Goal: Information Seeking & Learning: Find specific fact

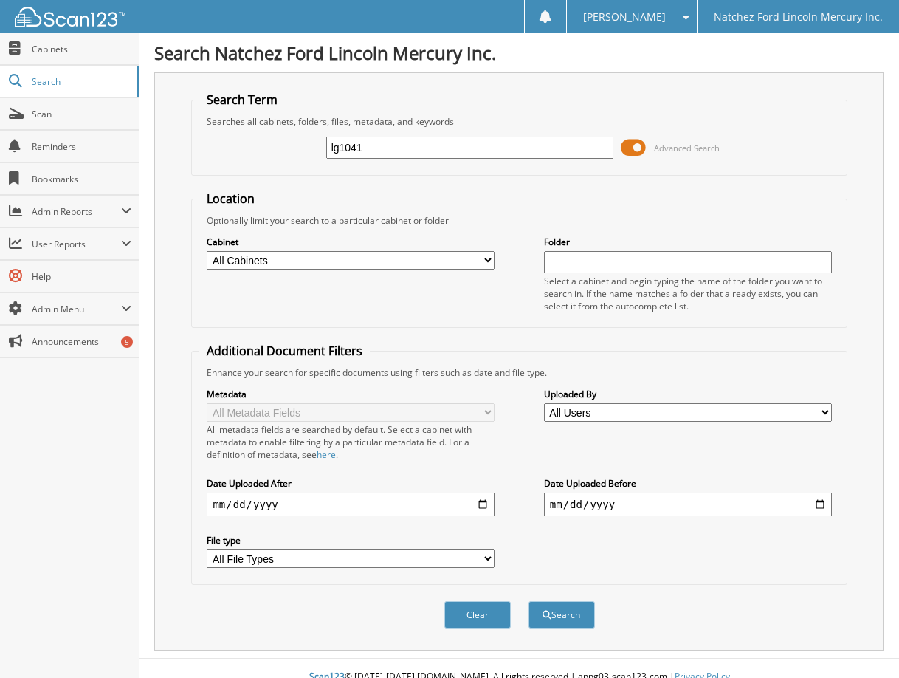
type input "lg1041"
click at [529, 601] on button "Search" at bounding box center [562, 614] width 66 height 27
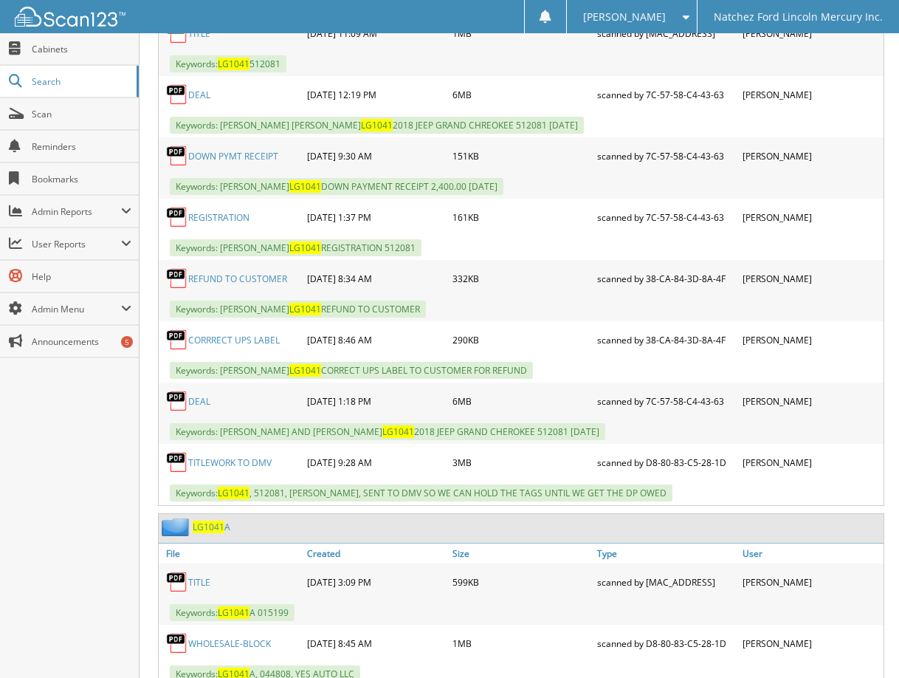
scroll to position [1034, 0]
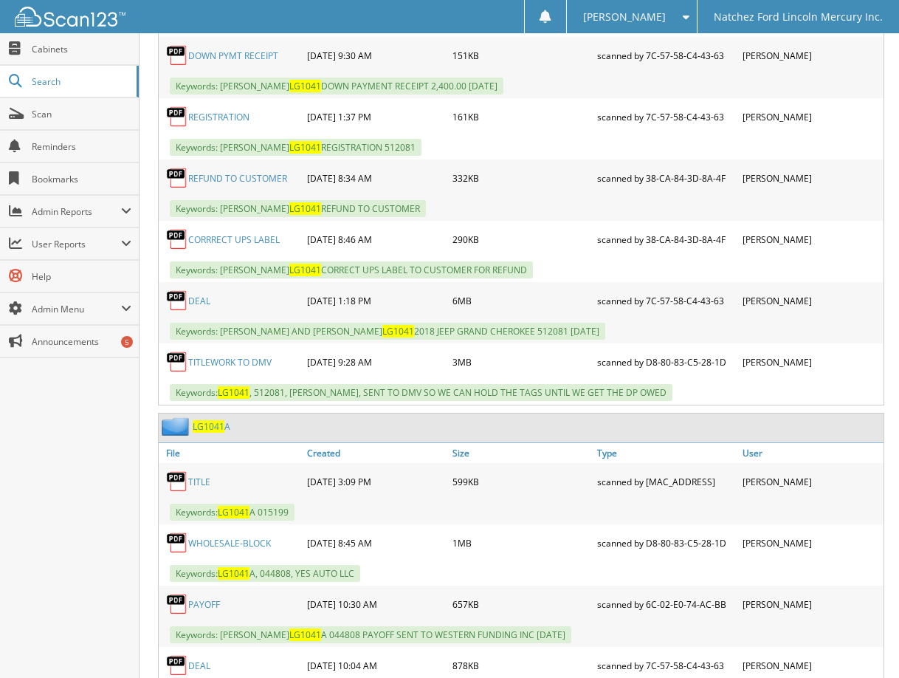
click at [194, 301] on link "DEAL" at bounding box center [199, 301] width 22 height 13
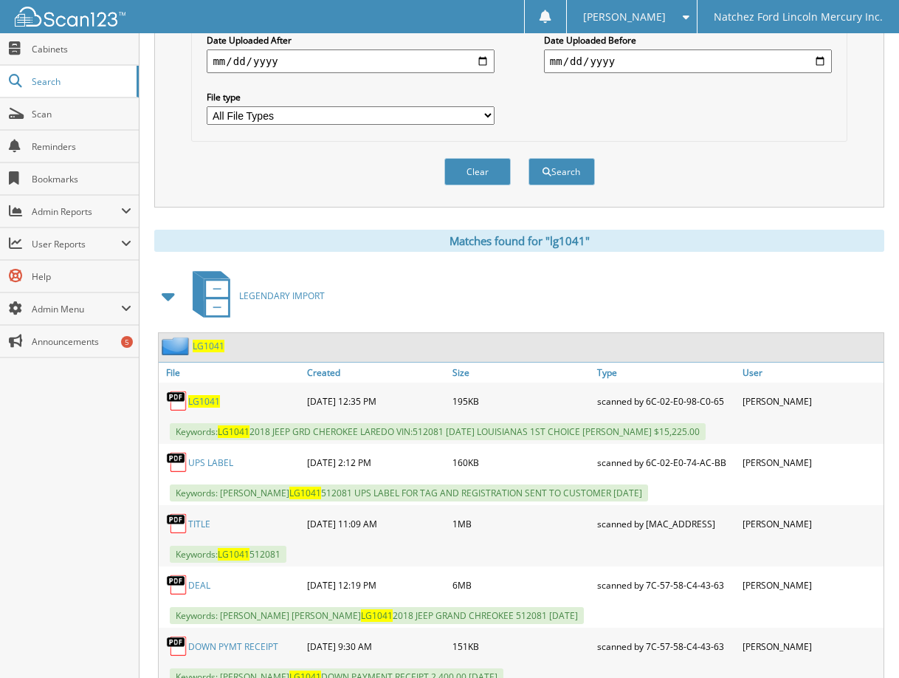
scroll to position [74, 0]
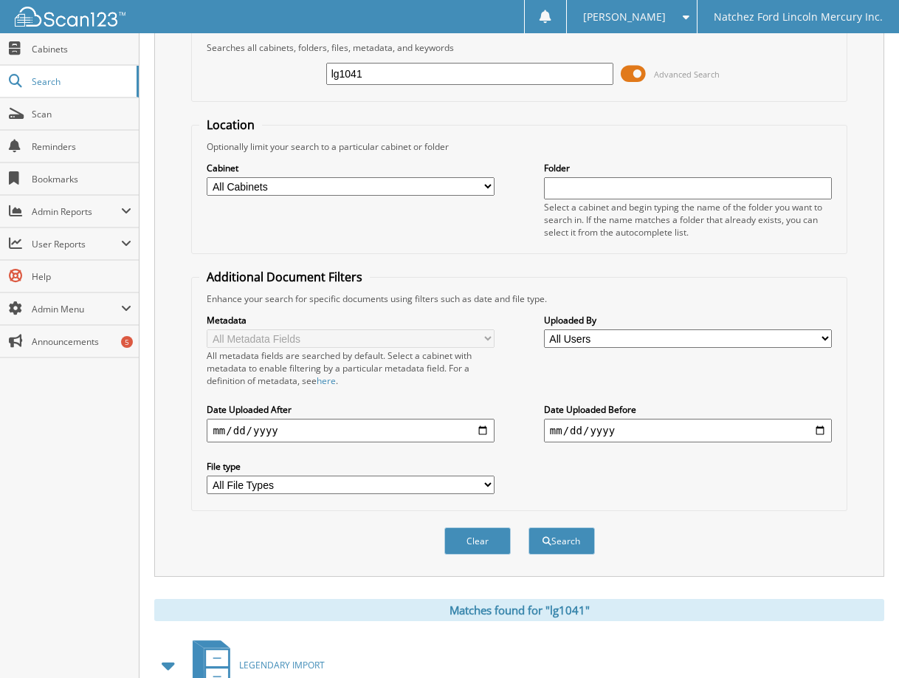
drag, startPoint x: 423, startPoint y: 78, endPoint x: 247, endPoint y: 52, distance: 177.6
click at [251, 52] on fieldset "Search Term Searches all cabinets, folders, files, metadata, and keywords lg104…" at bounding box center [519, 60] width 656 height 84
type input "a12358"
click at [529, 527] on button "Search" at bounding box center [562, 540] width 66 height 27
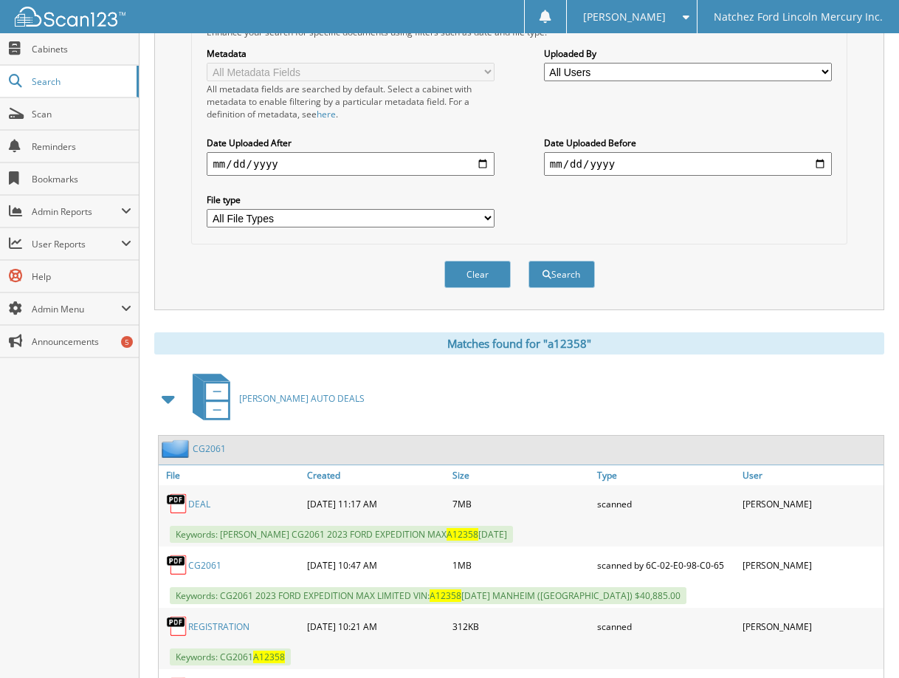
scroll to position [500, 0]
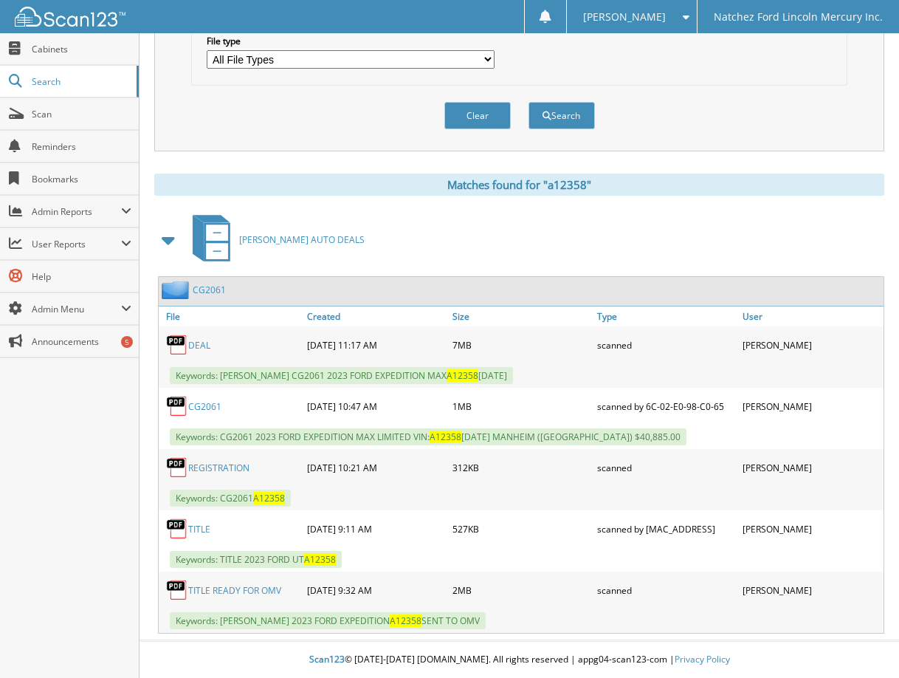
click at [202, 344] on link "DEAL" at bounding box center [199, 345] width 22 height 13
